Goal: Book appointment/travel/reservation

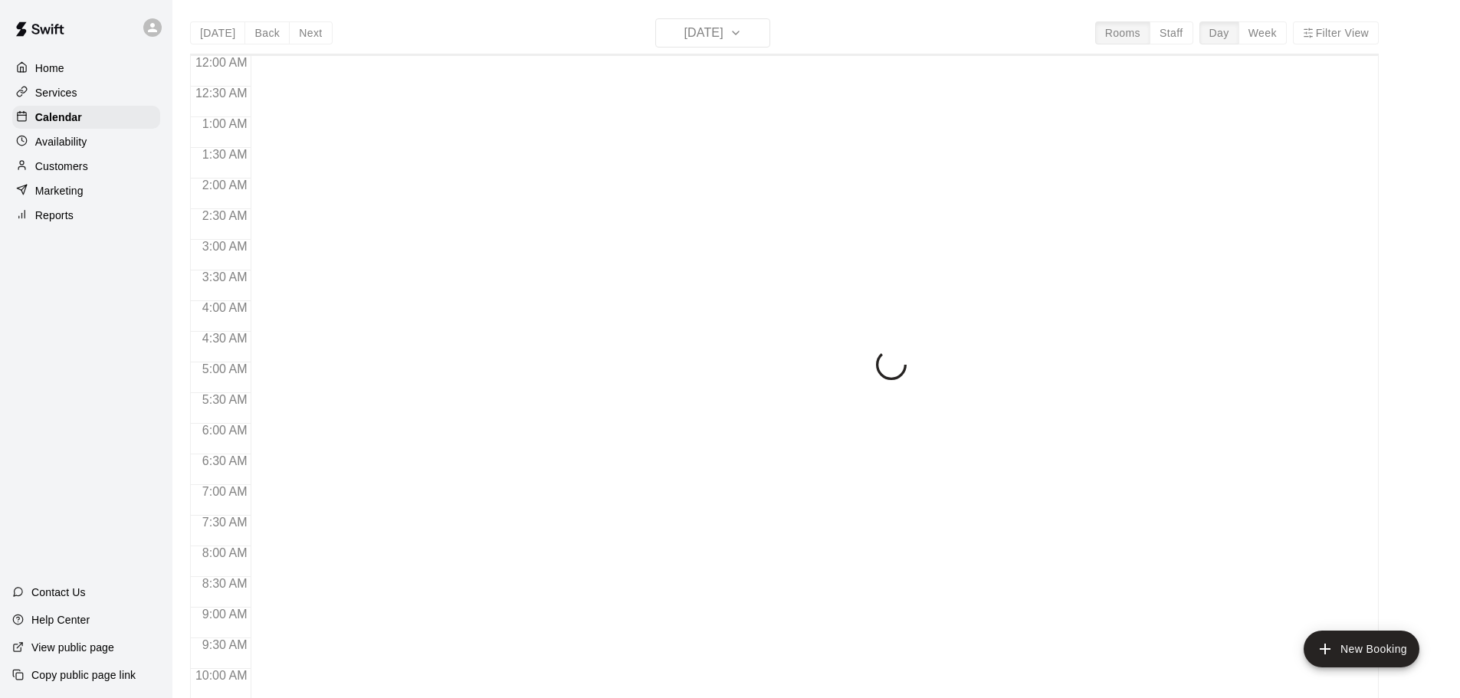
scroll to position [811, 0]
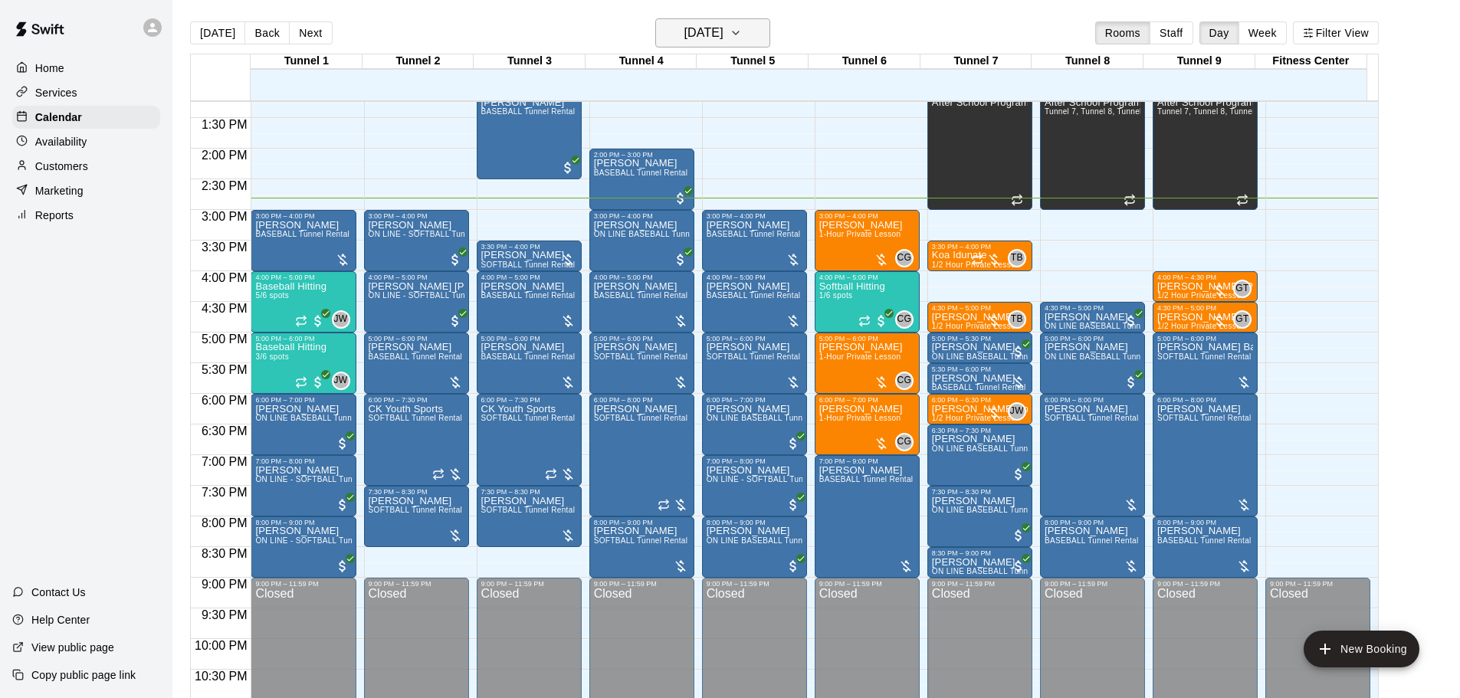
click at [719, 36] on h6 "[DATE]" at bounding box center [703, 32] width 39 height 21
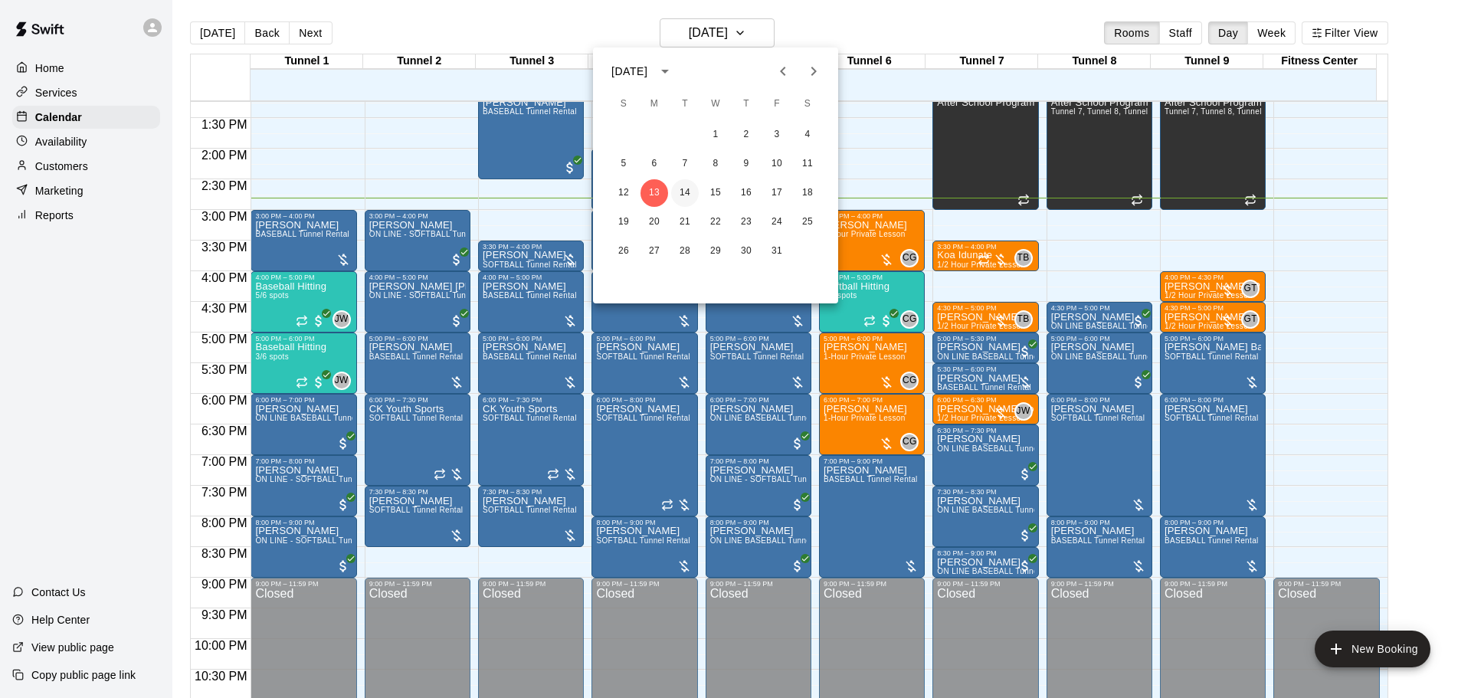
click at [687, 194] on button "14" at bounding box center [685, 193] width 28 height 28
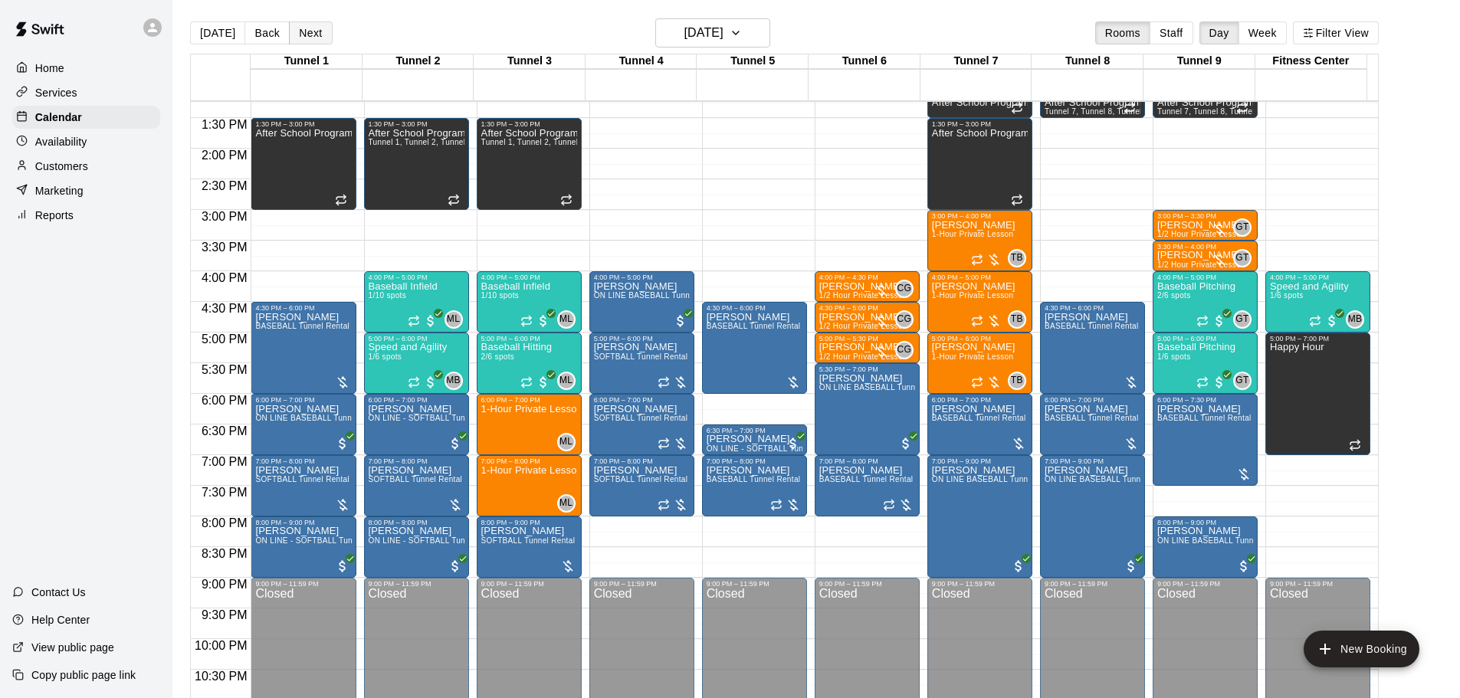
click at [300, 31] on button "Next" at bounding box center [310, 32] width 43 height 23
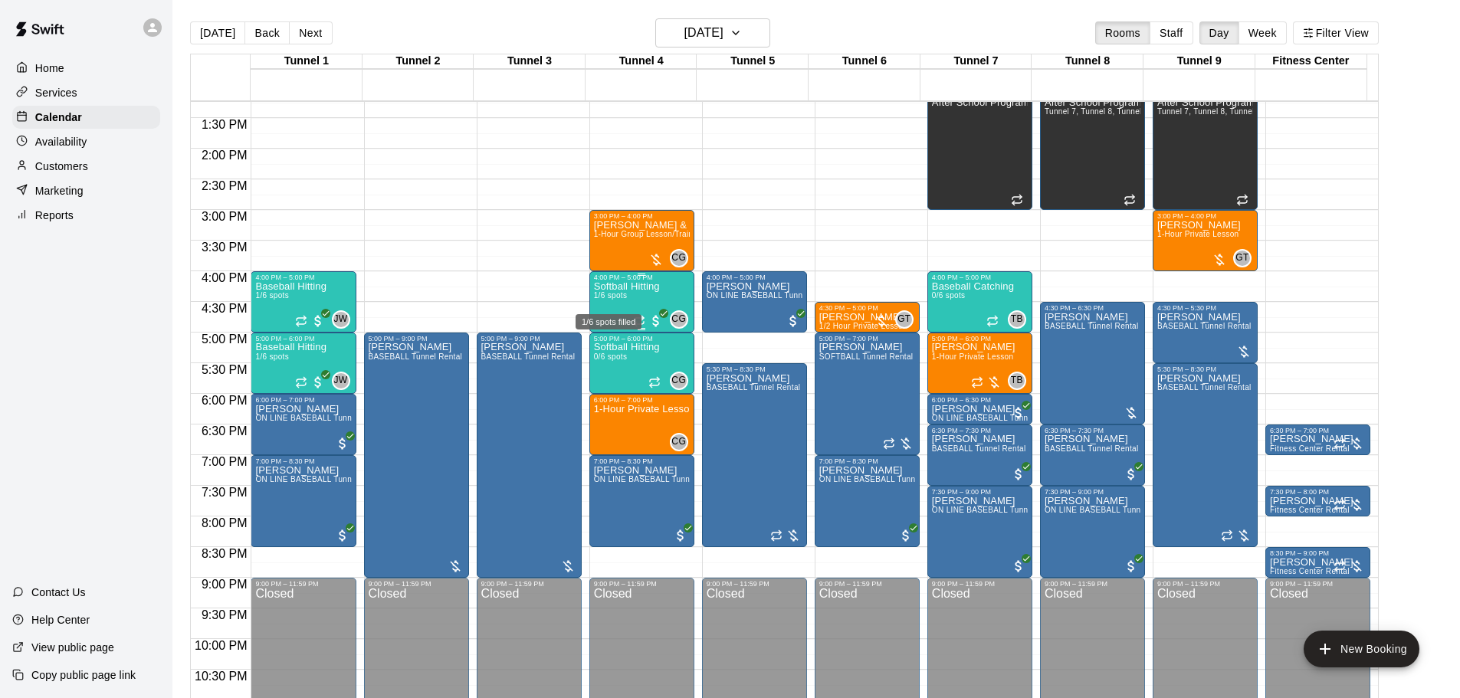
click at [607, 300] on span "1/6 spots" at bounding box center [611, 295] width 34 height 8
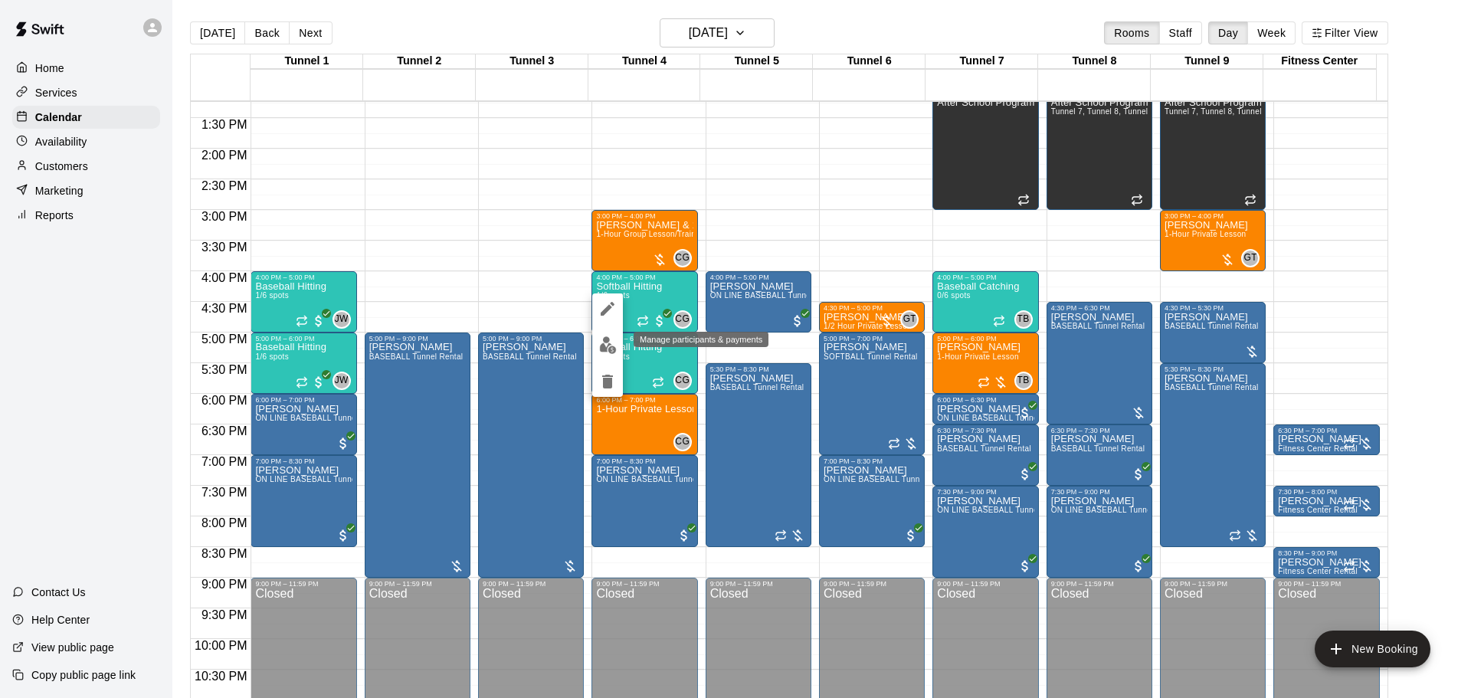
click at [613, 347] on img "edit" at bounding box center [608, 345] width 18 height 18
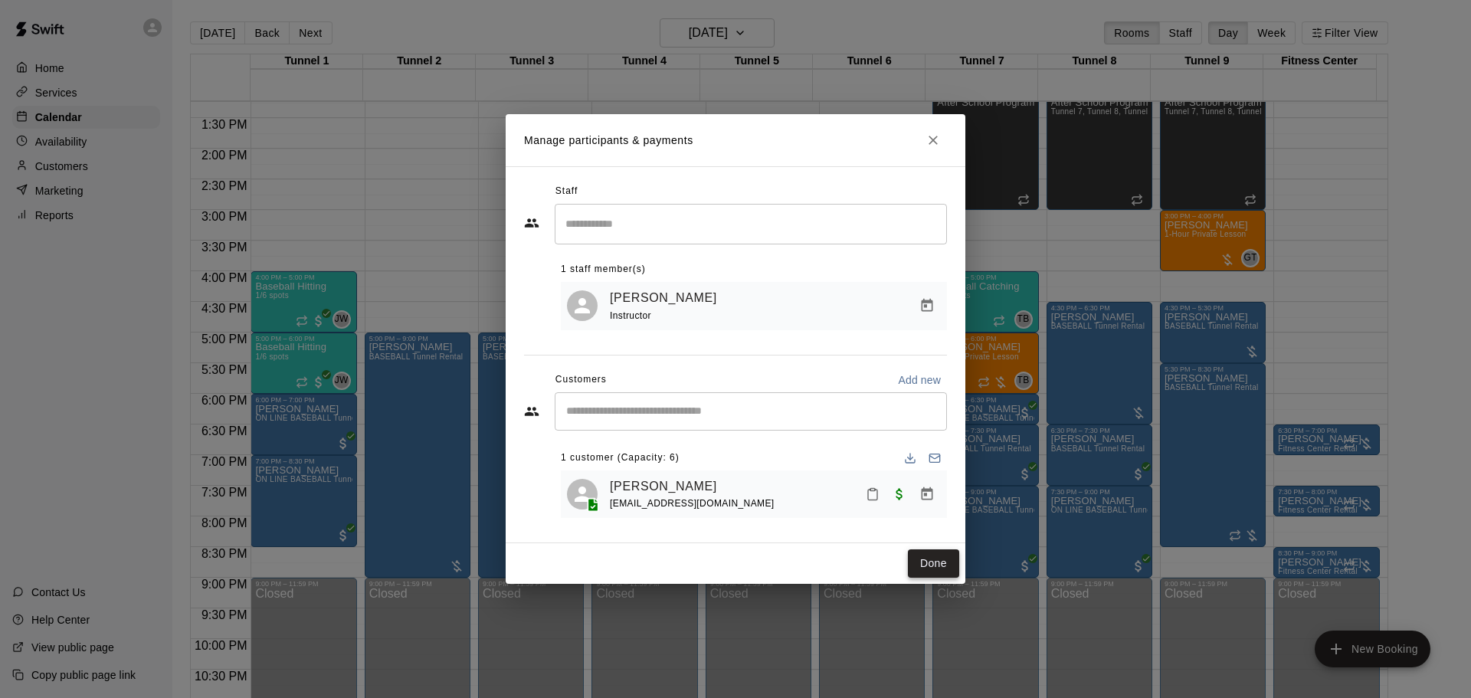
click at [921, 569] on button "Done" at bounding box center [933, 563] width 51 height 28
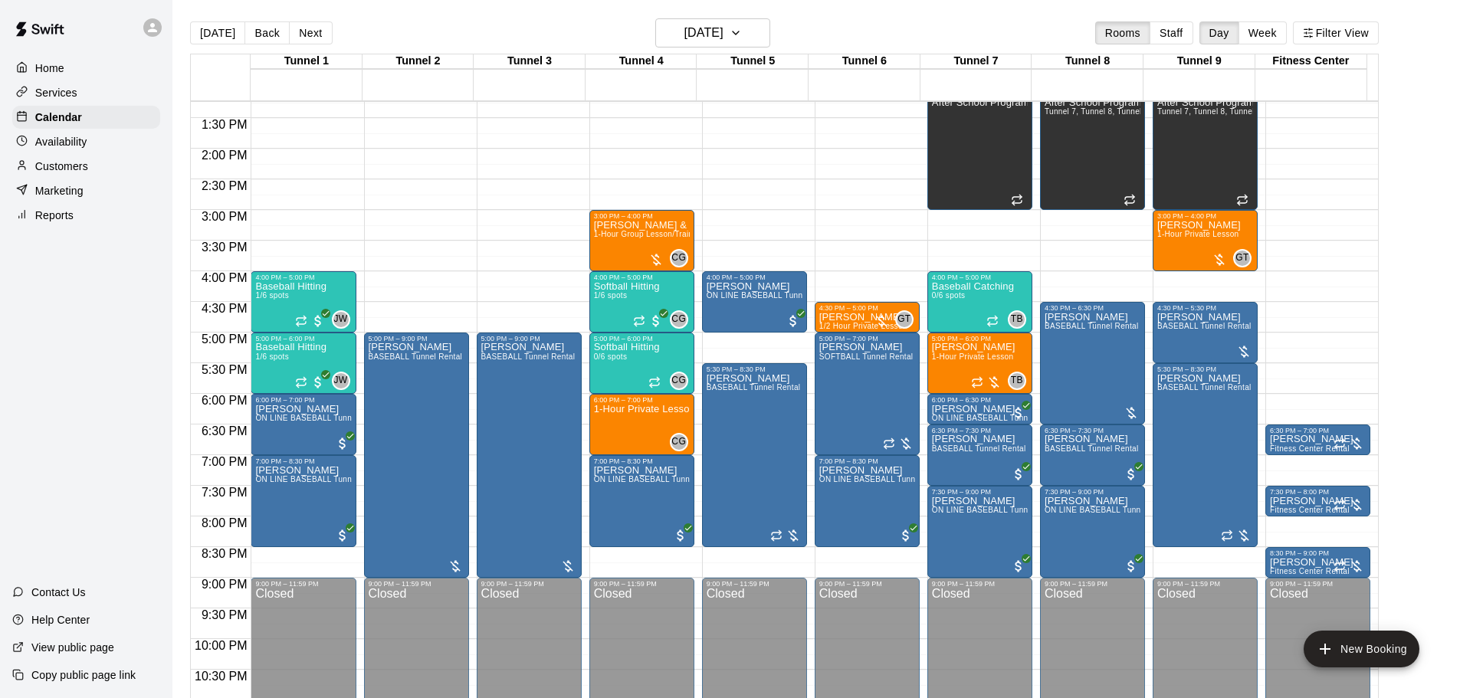
click at [308, 34] on button "Next" at bounding box center [310, 32] width 43 height 23
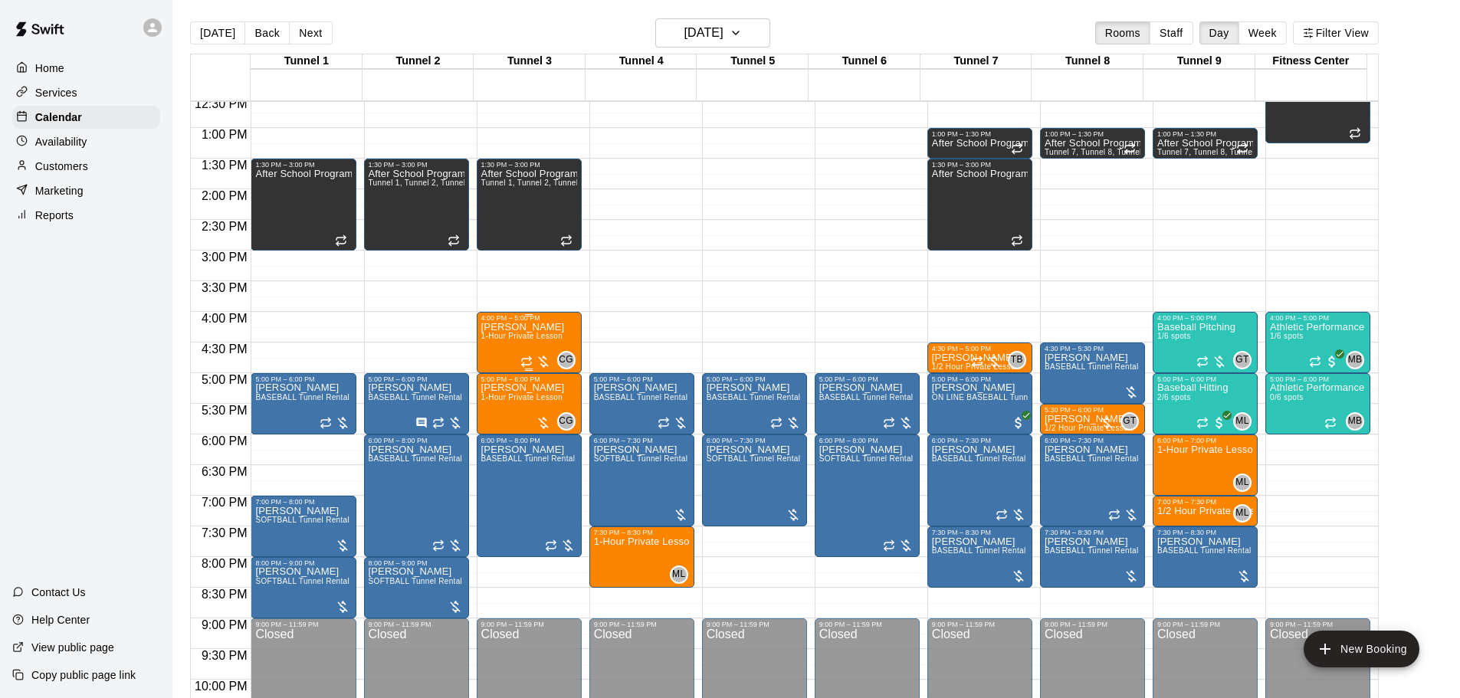
scroll to position [735, 0]
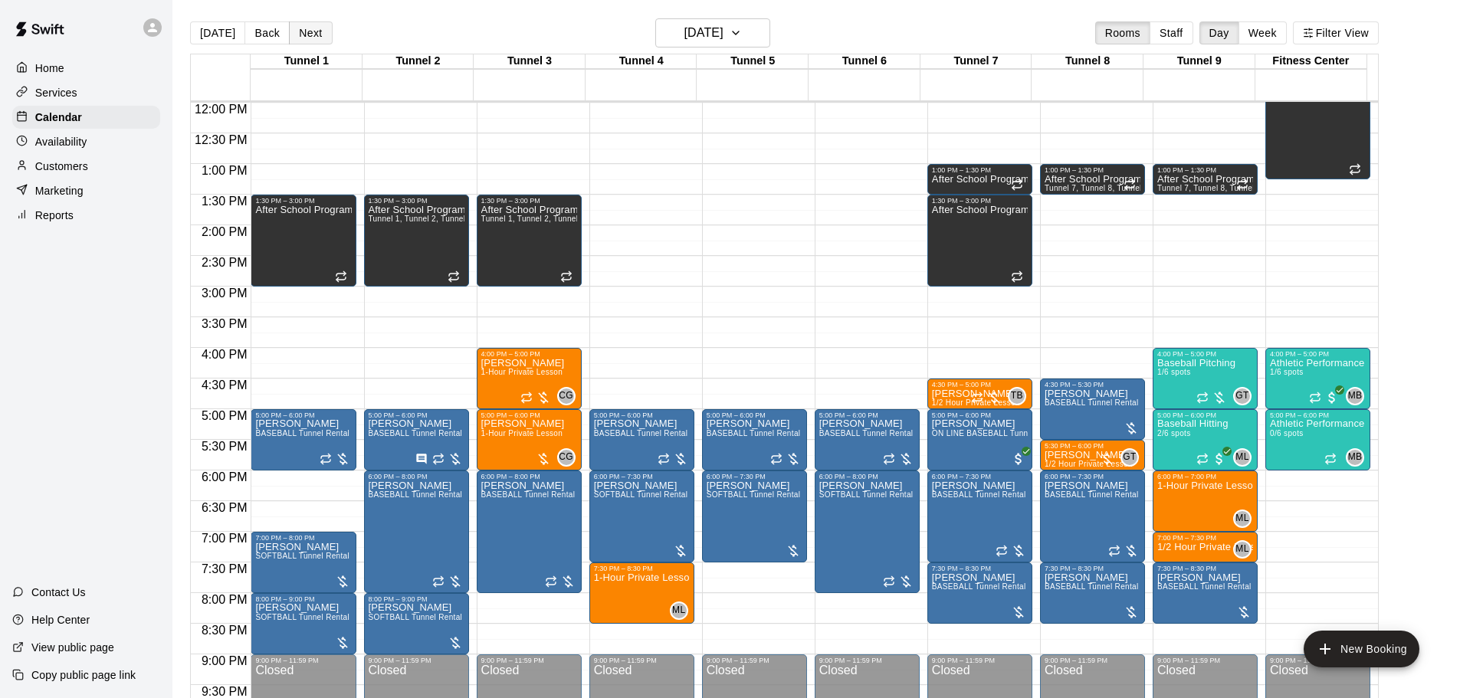
click at [311, 35] on button "Next" at bounding box center [310, 32] width 43 height 23
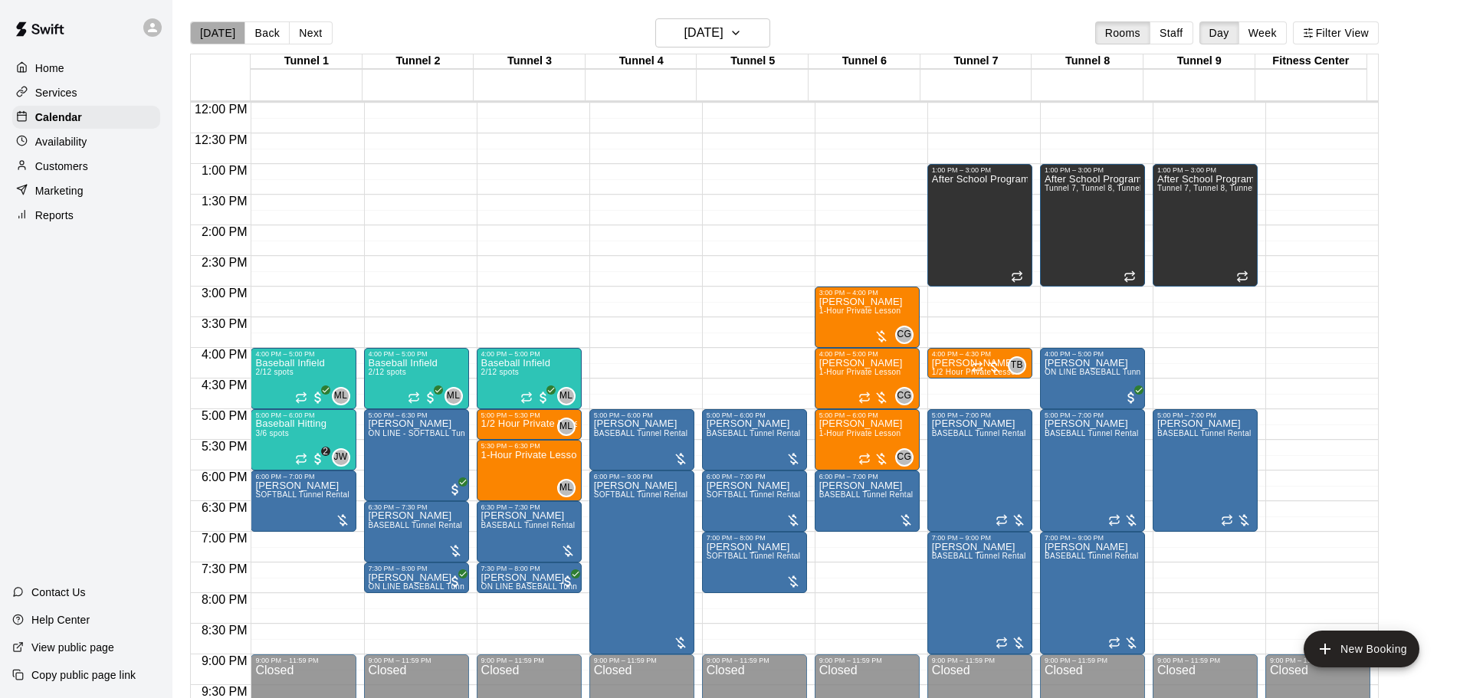
click at [225, 31] on button "[DATE]" at bounding box center [217, 32] width 55 height 23
